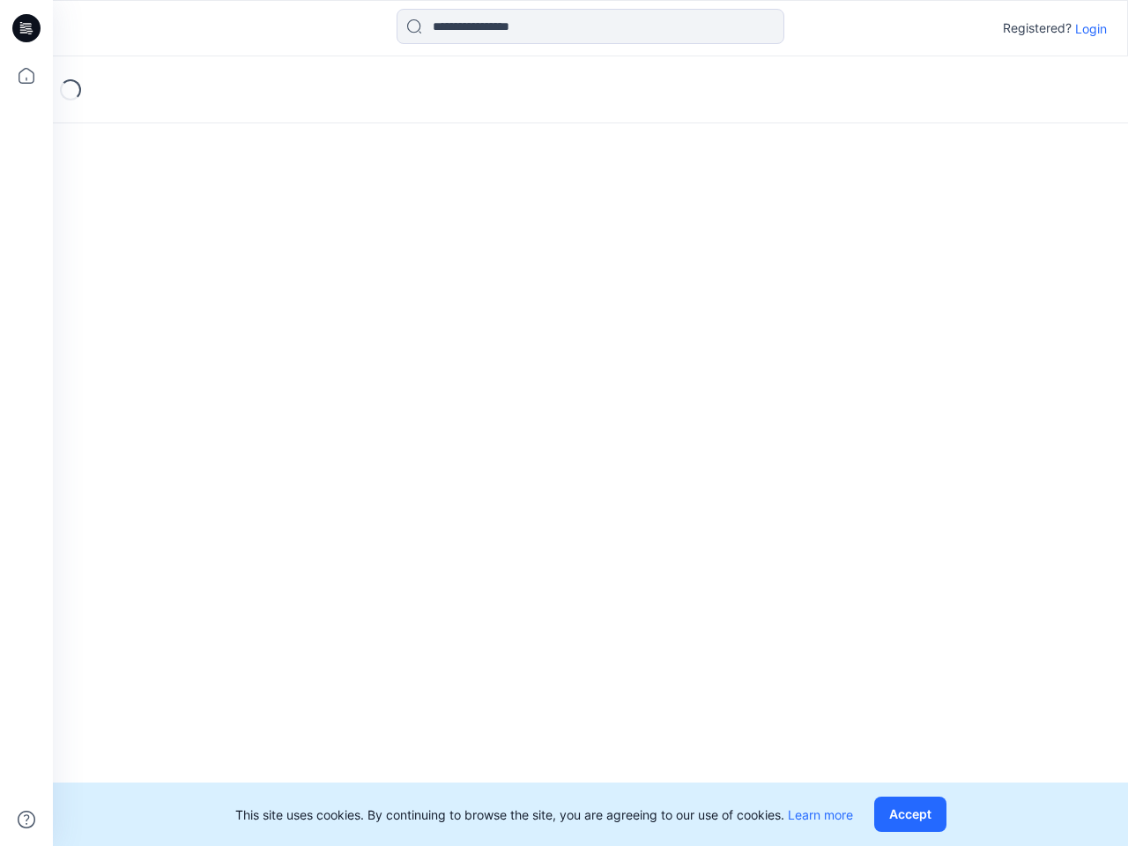
click at [564, 423] on div "Loading..." at bounding box center [590, 450] width 1075 height 789
click at [27, 28] on icon at bounding box center [29, 28] width 7 height 1
click at [26, 76] on icon at bounding box center [26, 75] width 39 height 39
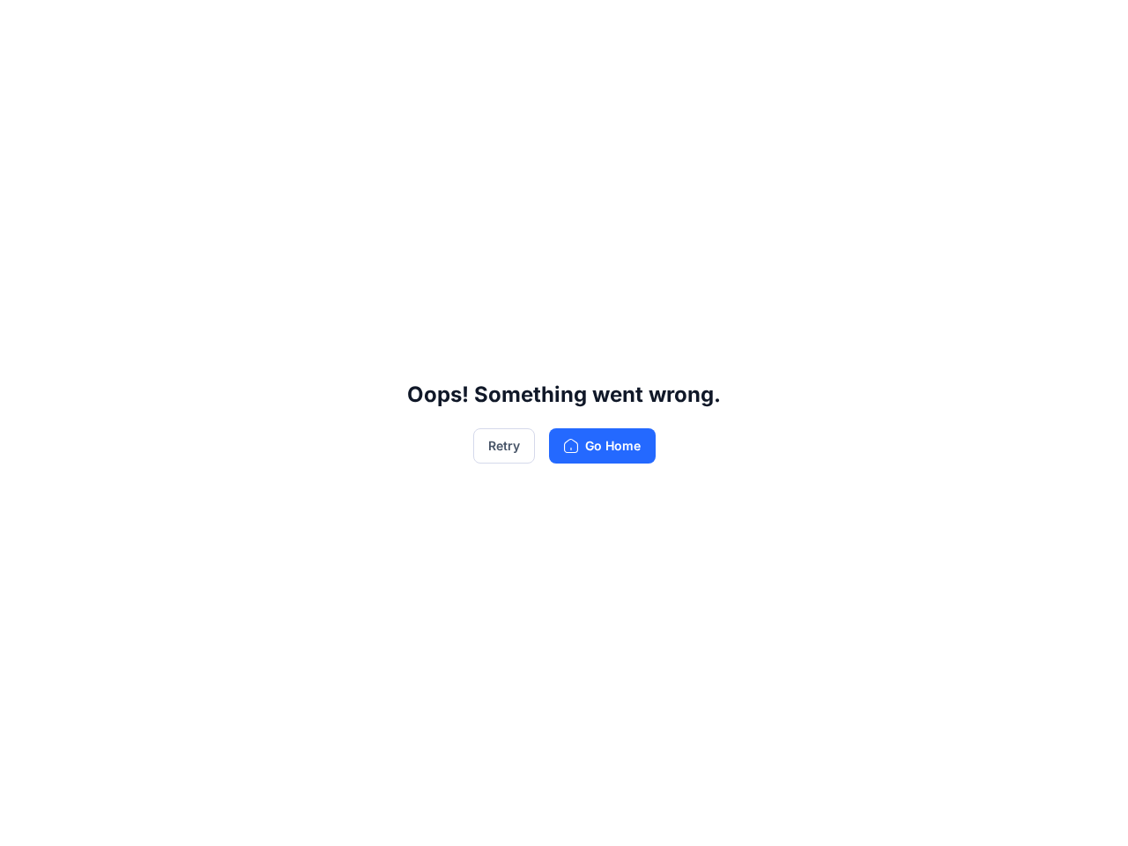
click at [26, 819] on div "Oops! Something went wrong. Retry Go Home" at bounding box center [564, 423] width 1128 height 846
click at [590, 26] on div "Oops! Something went wrong. Retry Go Home" at bounding box center [564, 423] width 1128 height 846
click at [1091, 28] on div "Oops! Something went wrong. Retry Go Home" at bounding box center [564, 423] width 1128 height 846
click at [914, 814] on div "Oops! Something went wrong. Retry Go Home" at bounding box center [564, 423] width 1128 height 846
